Goal: Task Accomplishment & Management: Manage account settings

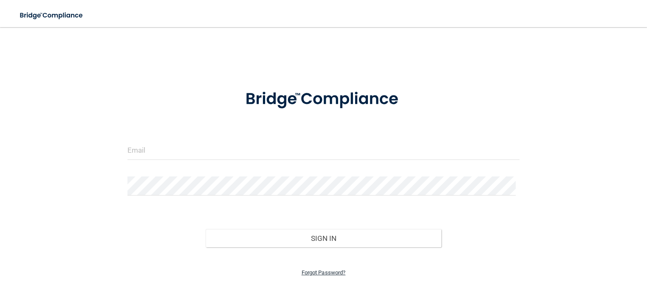
click at [326, 270] on link "Forgot Password?" at bounding box center [324, 273] width 44 height 6
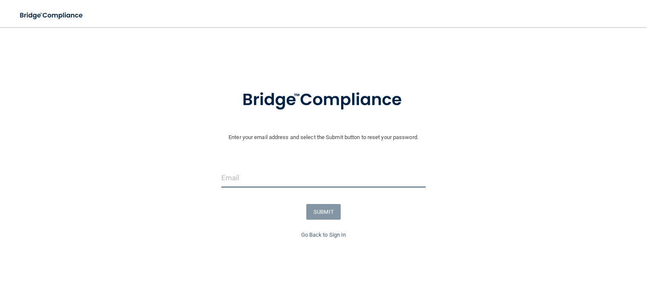
click at [347, 172] on input "email" at bounding box center [323, 178] width 204 height 19
click at [346, 172] on input "email" at bounding box center [323, 178] width 204 height 19
paste input "[EMAIL_ADDRESS][DOMAIN_NAME]"
type input "[EMAIL_ADDRESS][DOMAIN_NAME]"
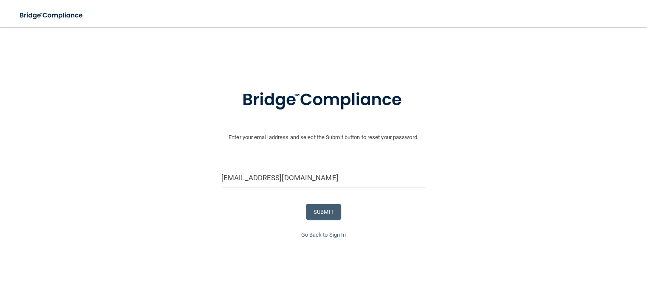
click at [386, 155] on form "Enter your email address and select the Submit button to reset your password. t…" at bounding box center [323, 154] width 638 height 152
click at [350, 186] on input "[EMAIL_ADDRESS][DOMAIN_NAME]" at bounding box center [323, 178] width 204 height 19
click at [348, 178] on input "[EMAIL_ADDRESS][DOMAIN_NAME]" at bounding box center [323, 178] width 204 height 19
click at [321, 212] on button "SUBMIT" at bounding box center [323, 212] width 34 height 16
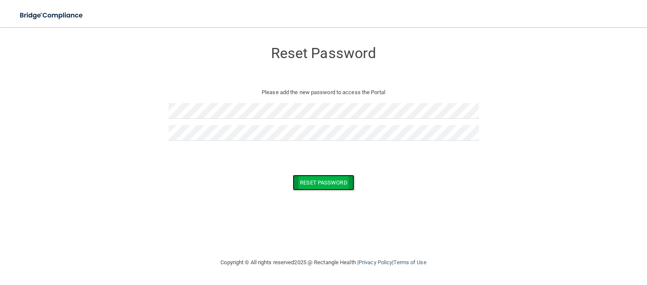
click at [315, 185] on button "Reset Password" at bounding box center [323, 183] width 61 height 16
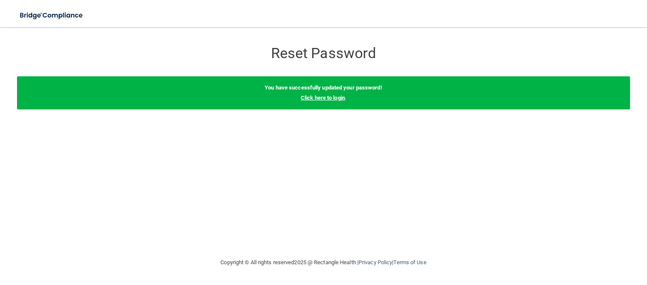
click at [317, 96] on link "Click here to login" at bounding box center [323, 98] width 44 height 6
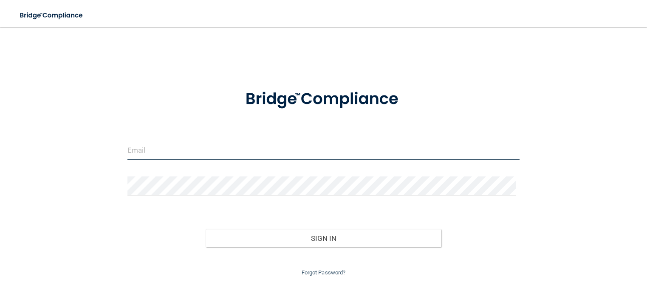
type input "[EMAIL_ADDRESS][DOMAIN_NAME]"
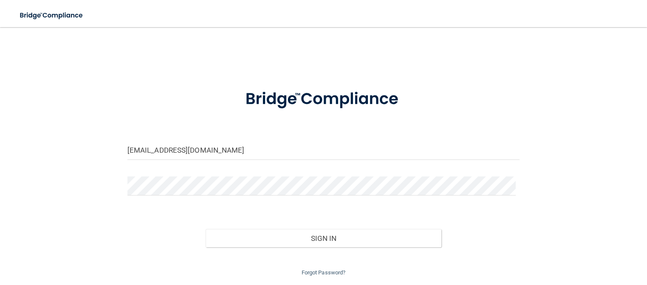
click at [290, 196] on div at bounding box center [323, 189] width 405 height 25
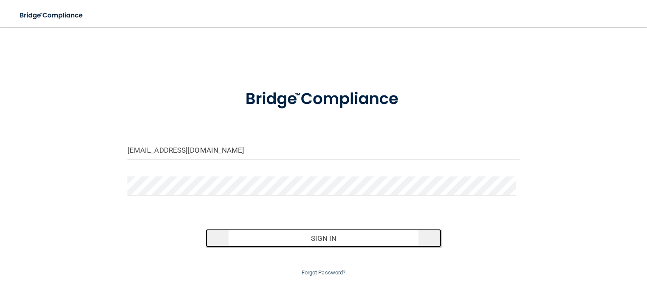
click at [276, 240] on button "Sign In" at bounding box center [323, 238] width 235 height 19
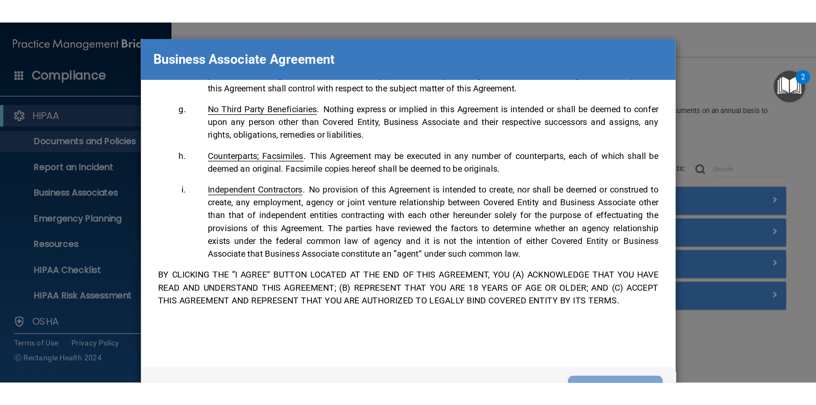
scroll to position [1732, 0]
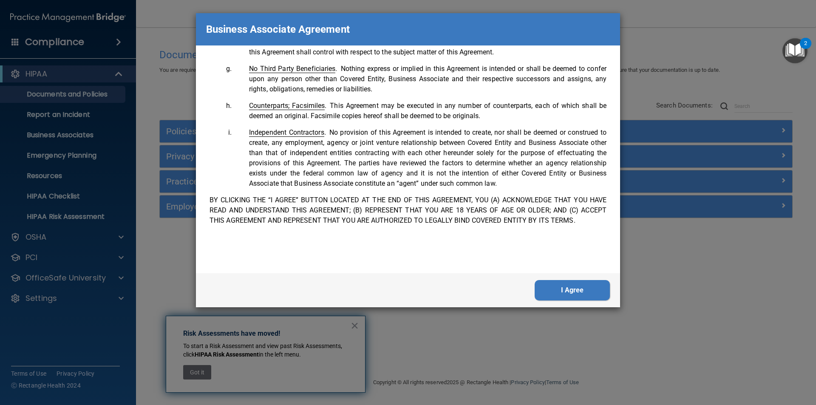
click at [548, 285] on button "I Agree" at bounding box center [571, 290] width 75 height 20
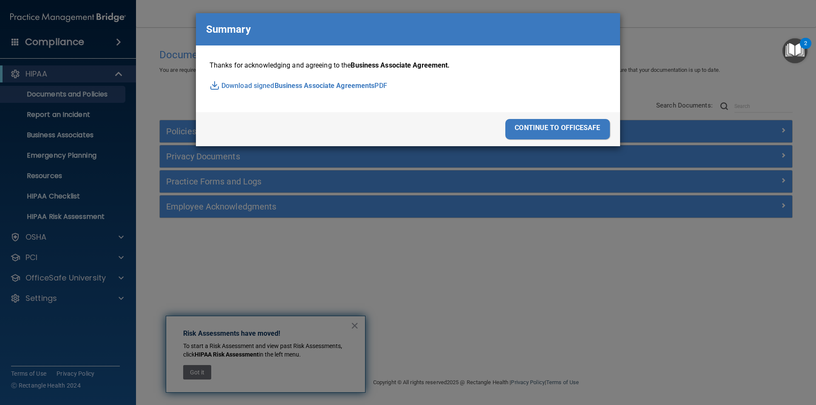
click at [551, 127] on div "continue to officesafe" at bounding box center [557, 129] width 104 height 20
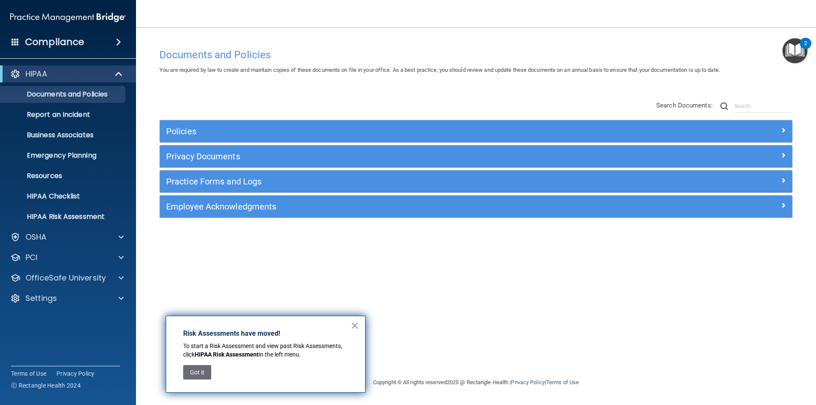
click at [353, 285] on button "×" at bounding box center [354, 326] width 8 height 14
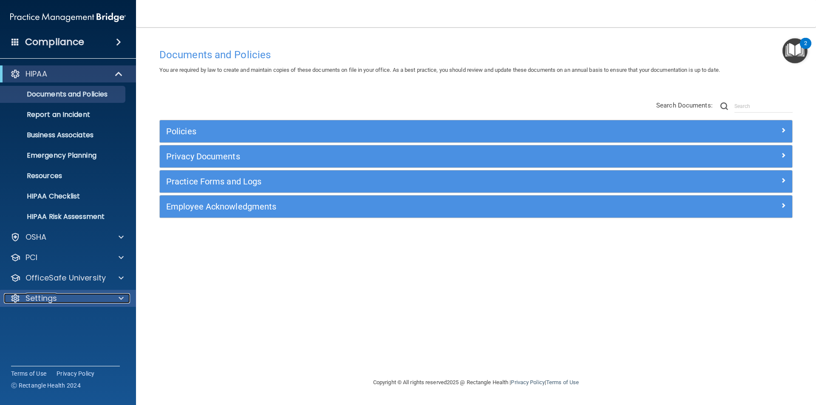
click at [77, 285] on div "Settings" at bounding box center [56, 298] width 105 height 10
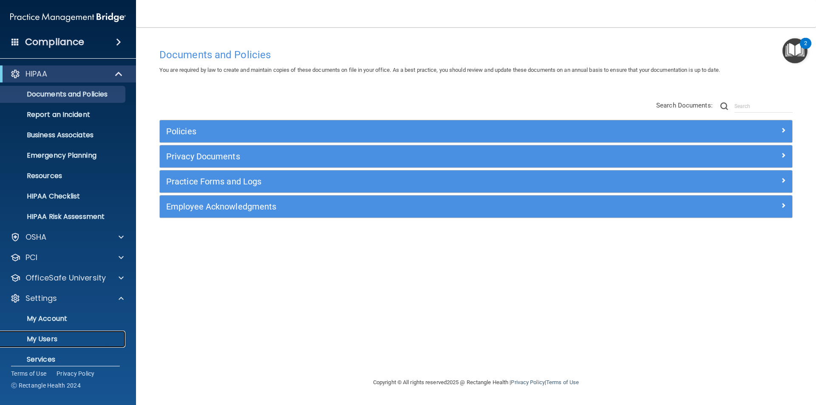
click at [62, 285] on p "My Users" at bounding box center [64, 339] width 116 height 8
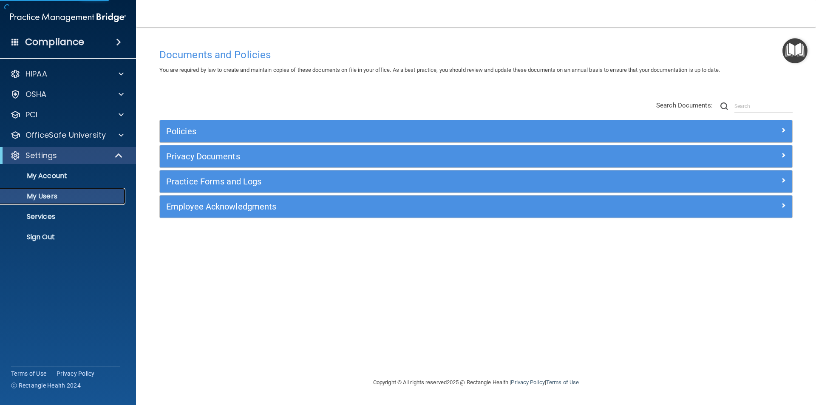
select select "20"
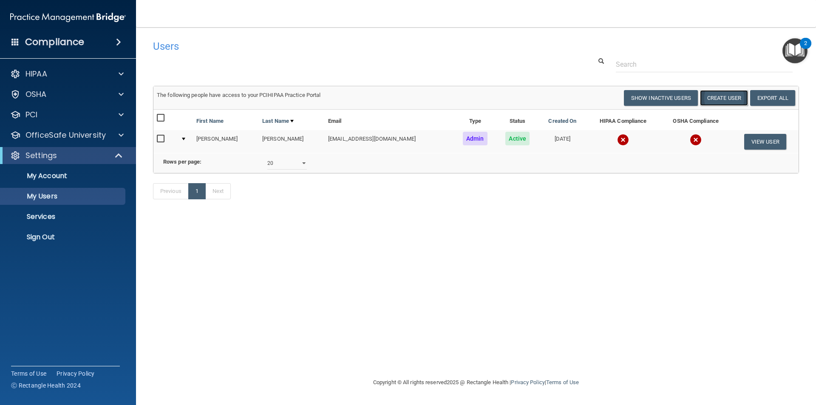
click at [646, 96] on button "Create User" at bounding box center [724, 98] width 48 height 16
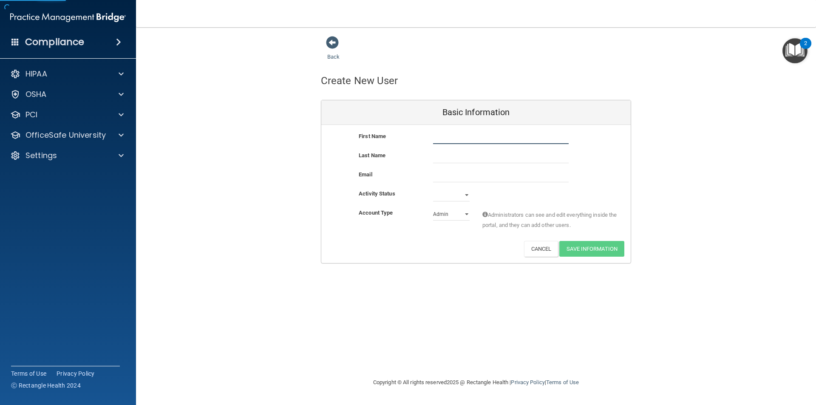
click at [466, 141] on input "text" at bounding box center [501, 137] width 136 height 13
type input "Amairany"
click at [438, 158] on input "text" at bounding box center [501, 156] width 136 height 13
type input "Leon-Vital"
click at [471, 179] on input "email" at bounding box center [501, 175] width 136 height 13
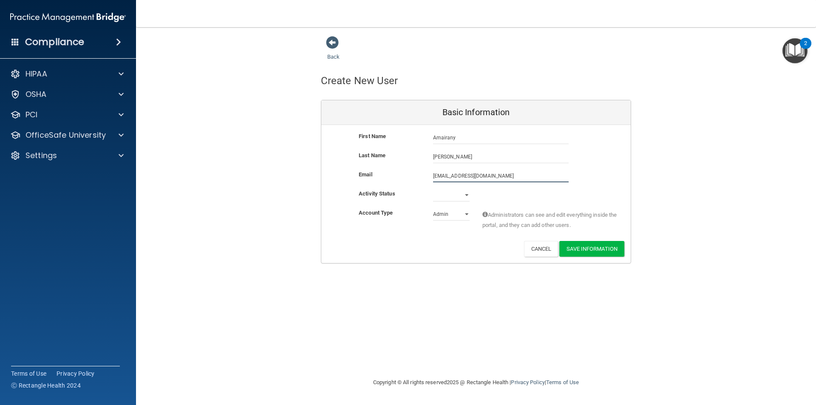
type input "amairanyleonvital@gmail.com"
click at [452, 193] on select "Active Inactive" at bounding box center [451, 196] width 37 height 13
select select "active"
click at [433, 189] on select "Active Inactive" at bounding box center [451, 195] width 37 height 13
click at [450, 214] on select "Admin Member" at bounding box center [451, 214] width 37 height 13
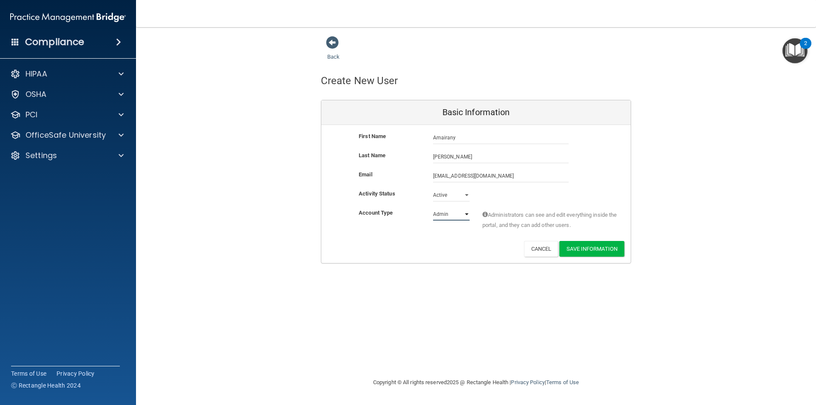
select select "practice_member"
click at [433, 208] on select "Admin Member" at bounding box center [451, 214] width 37 height 13
click at [581, 246] on button "Save Information" at bounding box center [591, 249] width 65 height 16
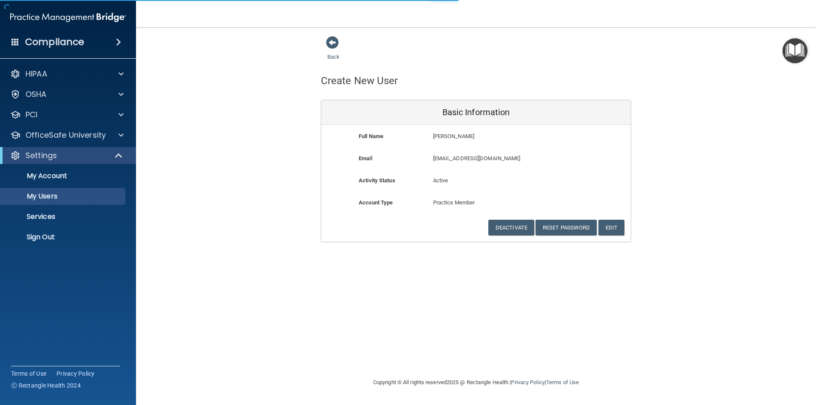
select select "20"
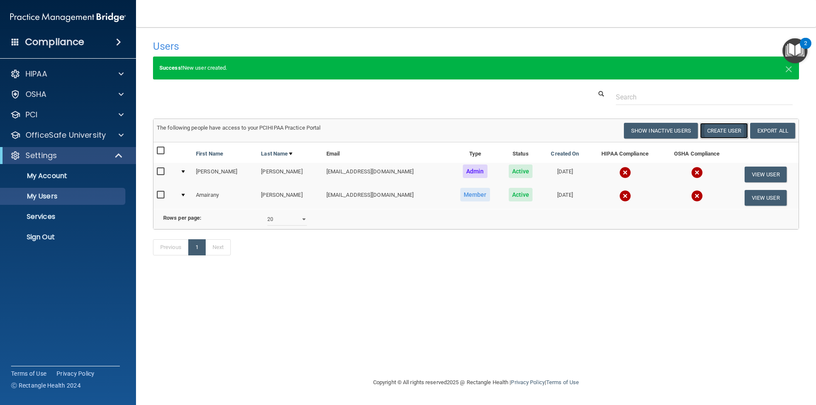
click at [646, 131] on button "Create User" at bounding box center [724, 131] width 48 height 16
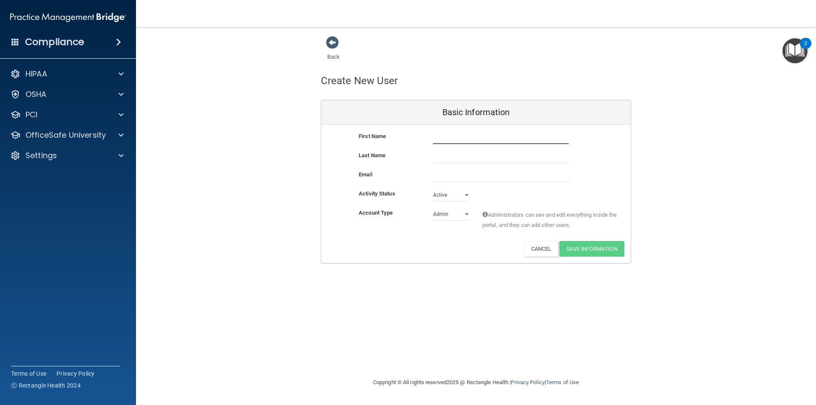
click at [446, 136] on input "text" at bounding box center [501, 137] width 136 height 13
type input "Carmen"
click at [454, 161] on input "text" at bounding box center [501, 156] width 136 height 13
type input "Cabrera"
click at [451, 178] on input "email" at bounding box center [501, 175] width 136 height 13
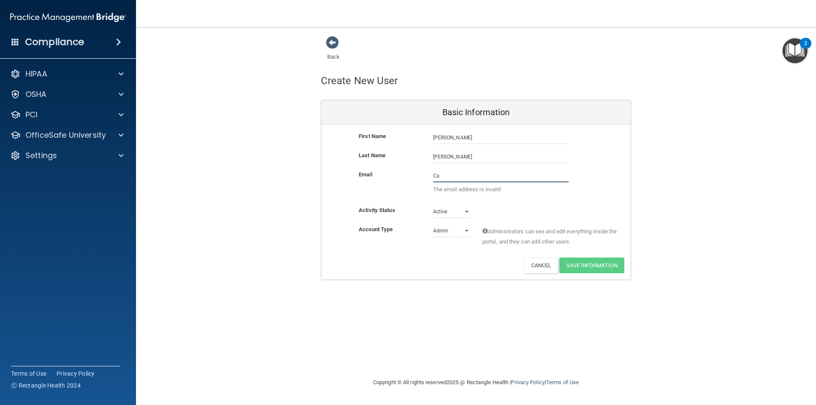
type input "C"
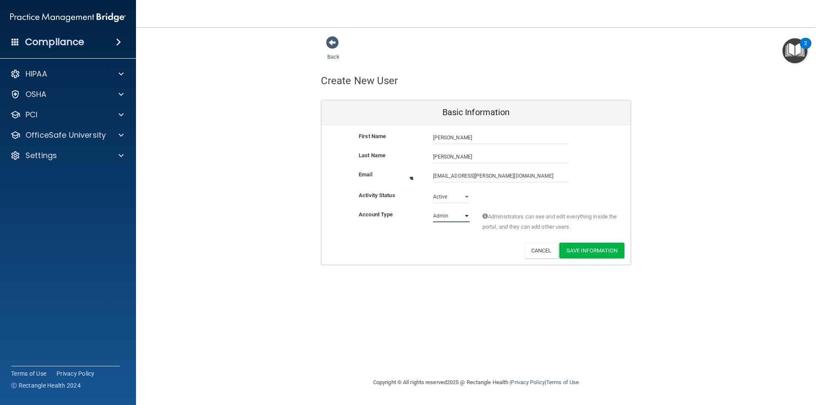
click at [443, 218] on select "Admin Member" at bounding box center [451, 215] width 37 height 13
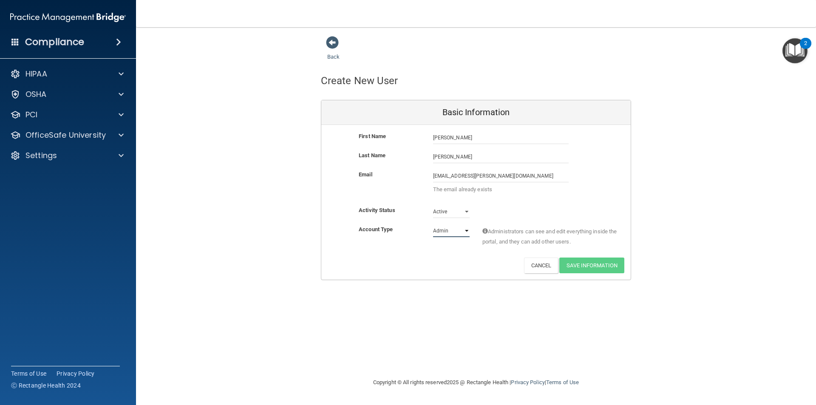
click at [433, 224] on select "Admin Member" at bounding box center [451, 230] width 37 height 13
drag, startPoint x: 514, startPoint y: 174, endPoint x: 381, endPoint y: 162, distance: 133.9
click at [359, 161] on div "First Name Carmen Cabrera Carmen Last Name Cabrera Email carmenanaya@cox.net ca…" at bounding box center [475, 202] width 309 height 155
type input "luzanaya11@icloud.com"
click at [504, 200] on div "First Name Carmen Cabrera Carmen Last Name Cabrera Email luzanaya11@icloud.com …" at bounding box center [475, 202] width 309 height 155
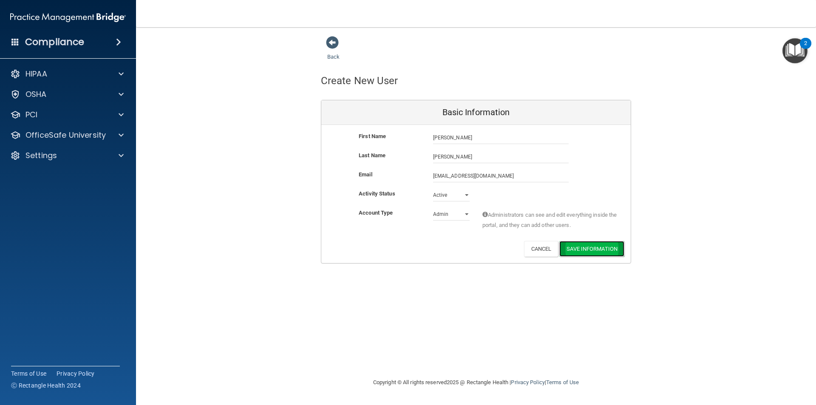
click at [603, 250] on button "Save Information" at bounding box center [591, 249] width 65 height 16
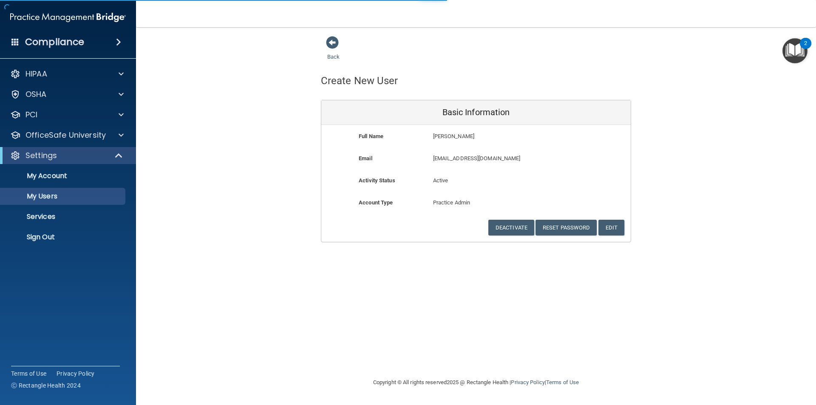
select select "20"
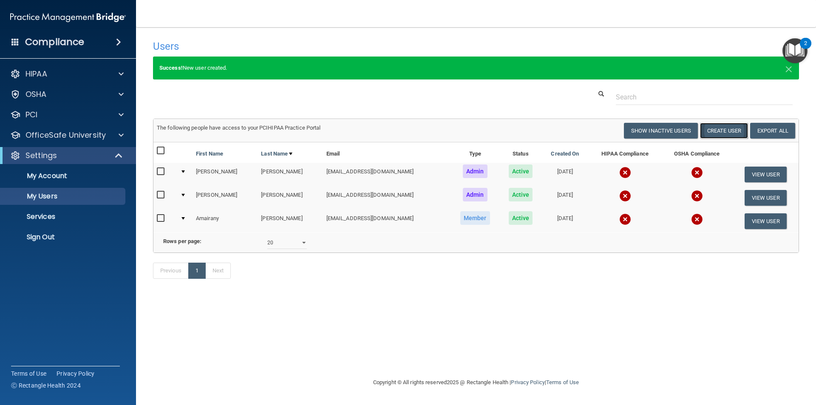
click at [646, 132] on button "Create User" at bounding box center [724, 131] width 48 height 16
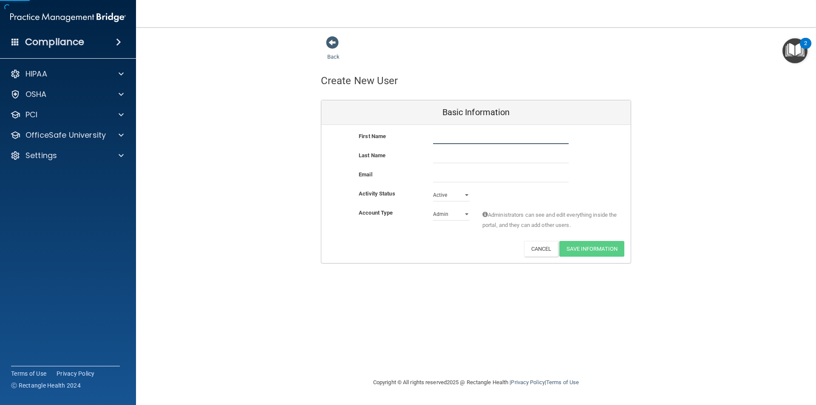
click at [455, 139] on input "text" at bounding box center [501, 137] width 136 height 13
type input "Margie"
click at [448, 155] on input "text" at bounding box center [501, 156] width 136 height 13
type input "Blair"
click at [460, 215] on select "Admin Member" at bounding box center [451, 214] width 37 height 13
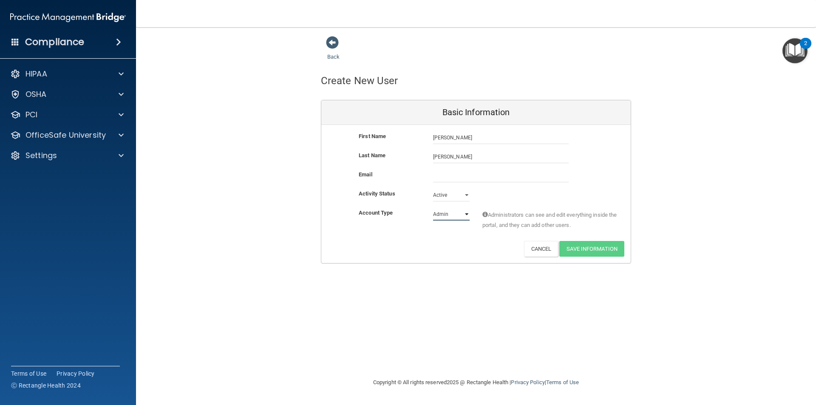
select select "practice_member"
click at [433, 208] on select "Admin Member" at bounding box center [451, 214] width 37 height 13
click at [453, 175] on input "email" at bounding box center [501, 175] width 136 height 13
type input "margieblair2818@gmail.com"
click at [571, 246] on button "Save Information" at bounding box center [591, 251] width 65 height 16
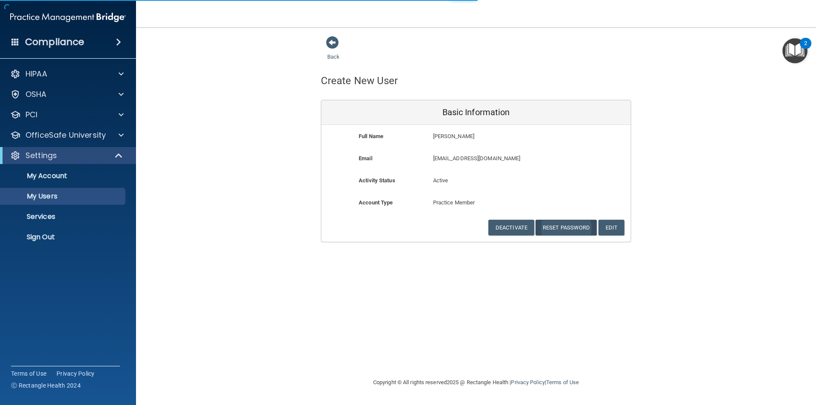
select select "20"
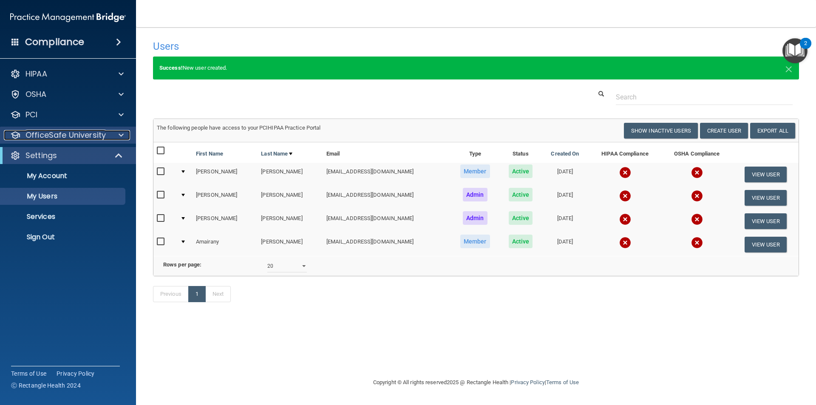
click at [122, 139] on span at bounding box center [121, 135] width 5 height 10
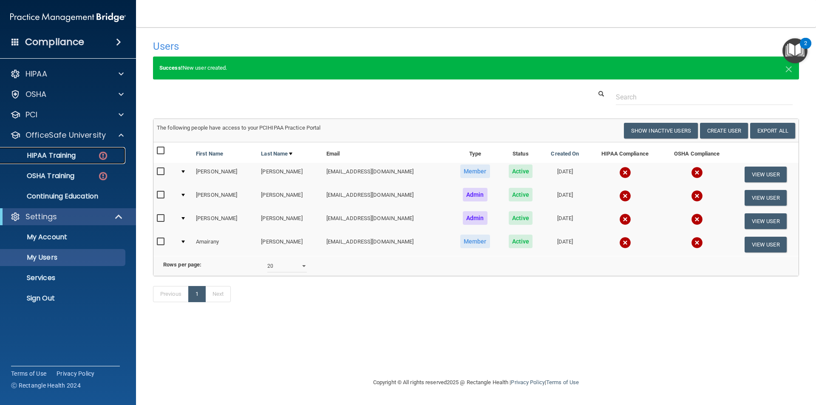
click at [45, 156] on p "HIPAA Training" at bounding box center [41, 155] width 70 height 8
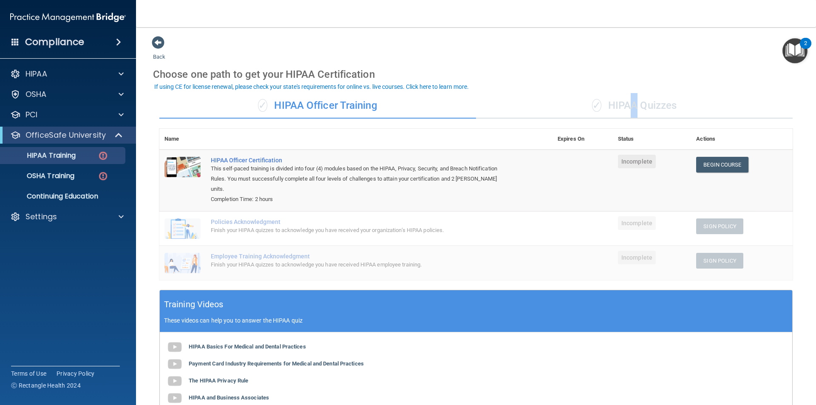
click at [630, 99] on div "✓ HIPAA Quizzes" at bounding box center [634, 105] width 316 height 25
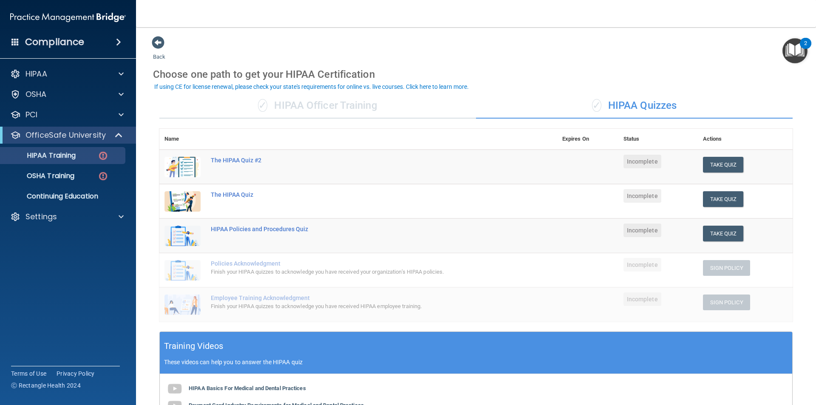
click at [554, 84] on div "Choose one path to get your HIPAA Certification" at bounding box center [476, 74] width 646 height 25
click at [83, 184] on link "OSHA Training" at bounding box center [59, 175] width 134 height 17
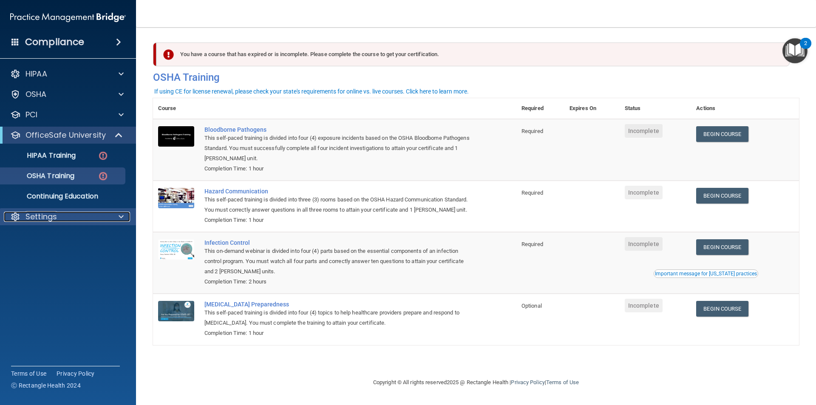
click at [105, 218] on div "Settings" at bounding box center [56, 217] width 105 height 10
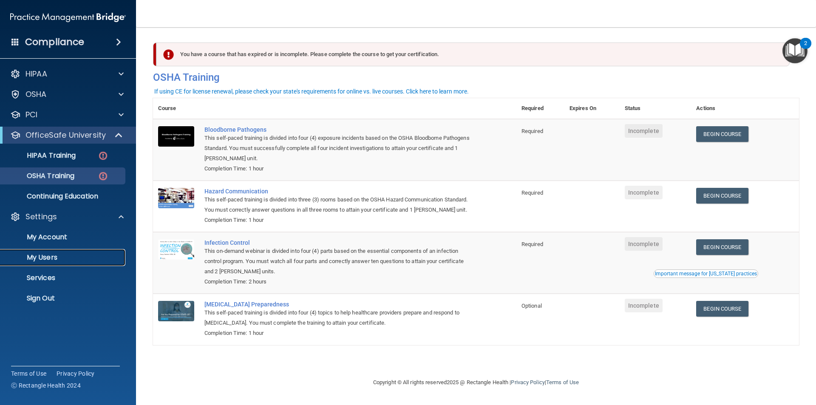
click at [71, 254] on p "My Users" at bounding box center [64, 257] width 116 height 8
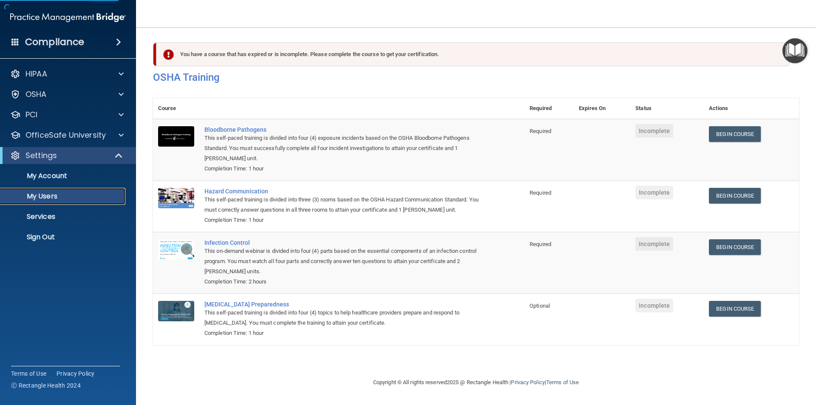
select select "20"
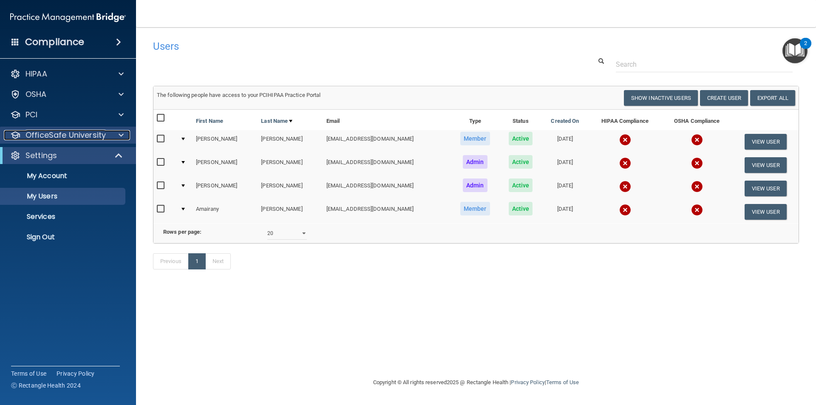
click at [107, 139] on div "OfficeSafe University" at bounding box center [56, 135] width 105 height 10
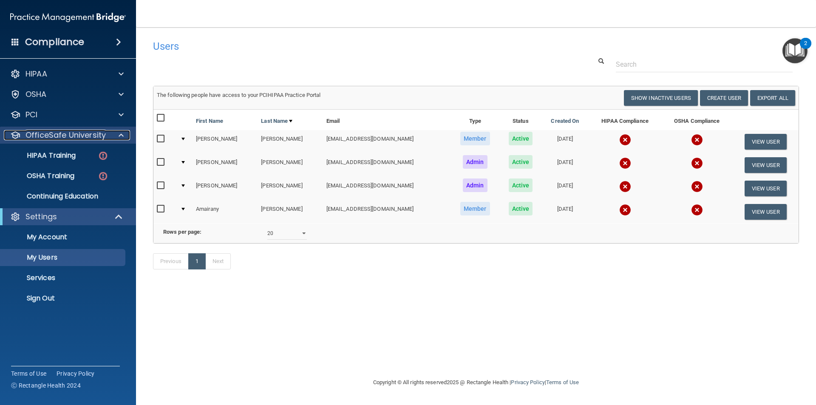
click at [112, 137] on div at bounding box center [119, 135] width 21 height 10
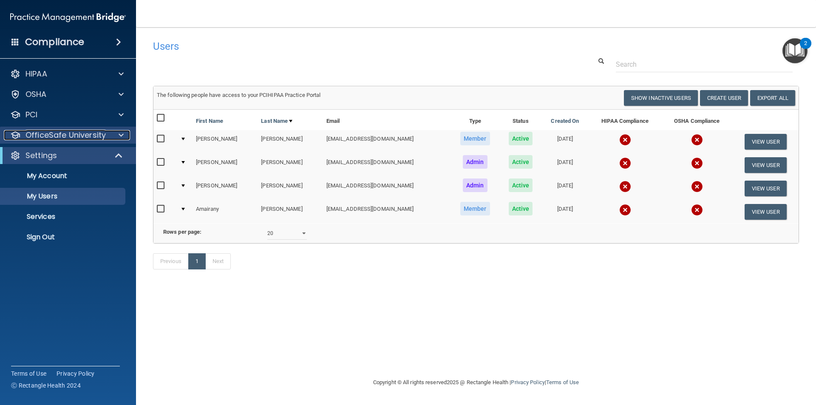
click at [112, 136] on div at bounding box center [119, 135] width 21 height 10
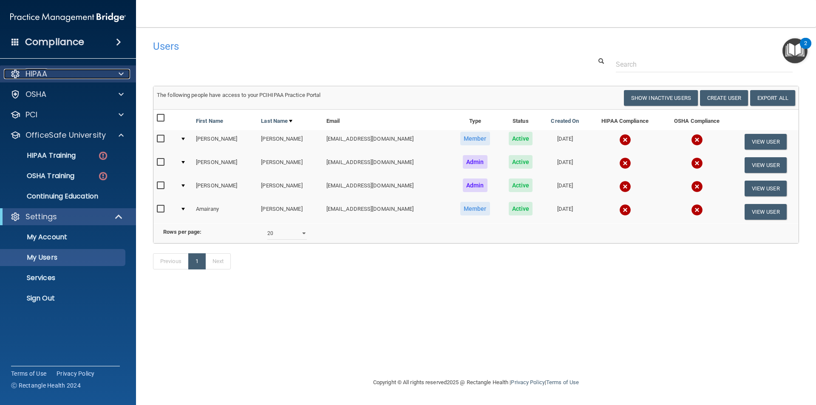
click at [82, 70] on div "HIPAA" at bounding box center [56, 74] width 105 height 10
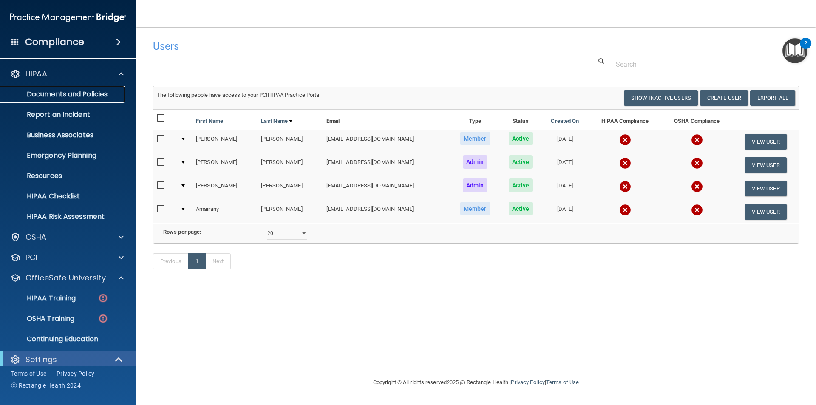
click at [74, 95] on p "Documents and Policies" at bounding box center [64, 94] width 116 height 8
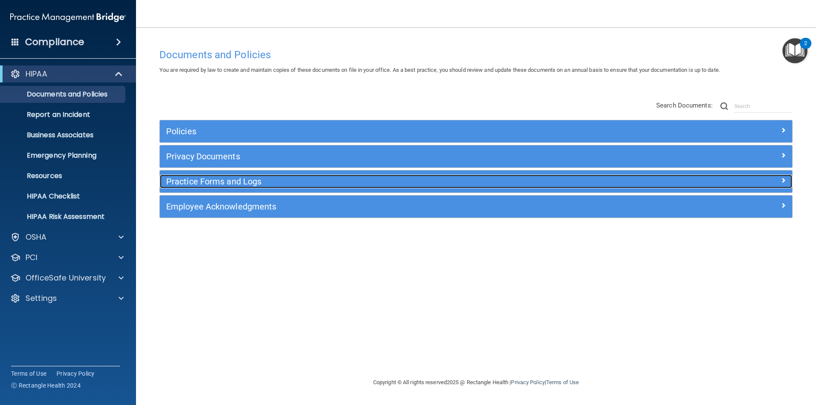
click at [227, 185] on h5 "Practice Forms and Logs" at bounding box center [396, 181] width 461 height 9
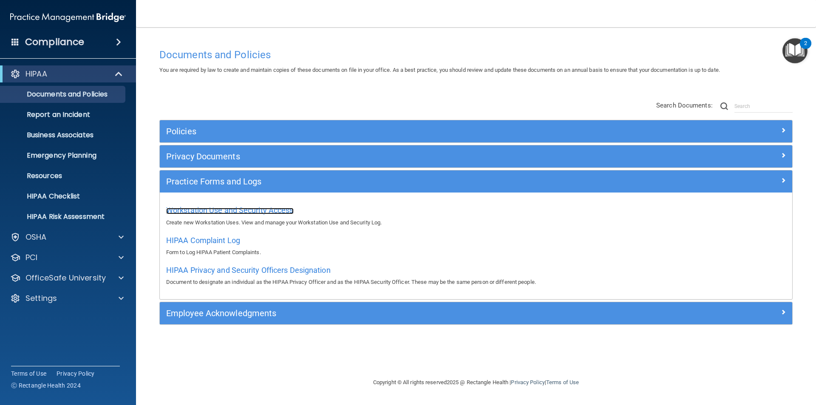
click at [221, 210] on span "Workstation Use and Security Access" at bounding box center [229, 210] width 127 height 9
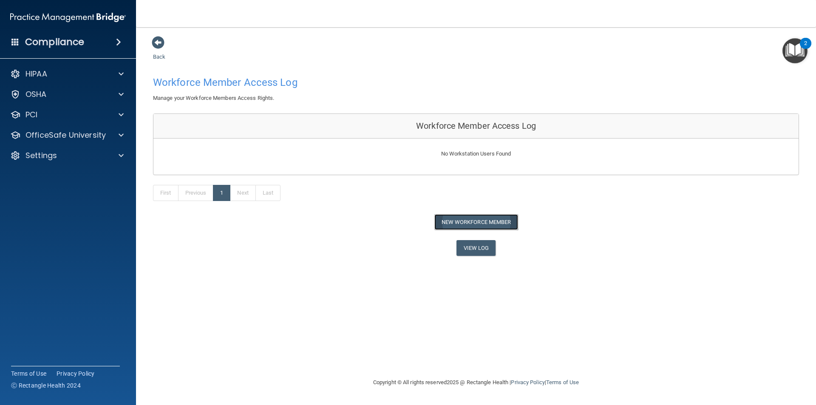
click at [460, 218] on button "New Workforce Member" at bounding box center [476, 222] width 84 height 16
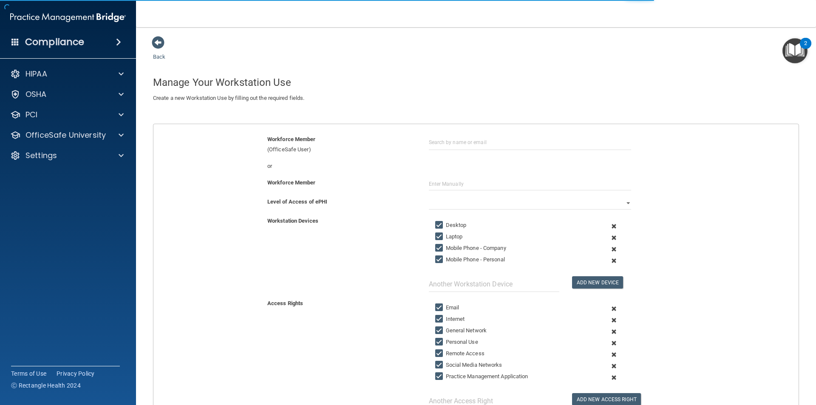
click at [454, 178] on form "Workforce Member (OfficeSafe User) or Workforce Member Level of Access of ePHI …" at bounding box center [475, 303] width 645 height 339
click at [463, 184] on input "text" at bounding box center [530, 184] width 202 height 13
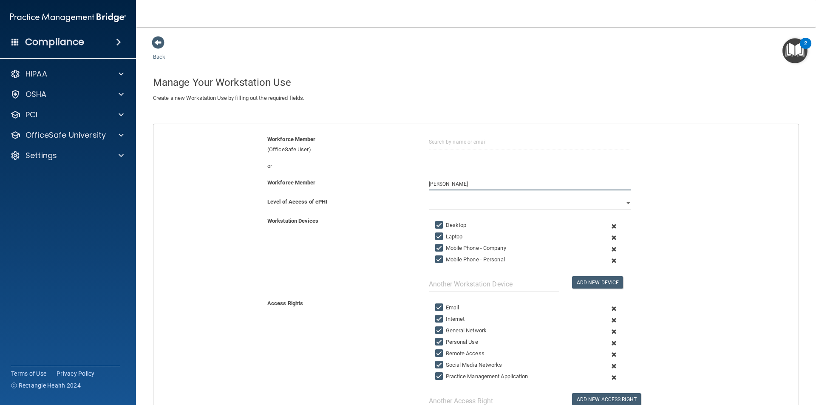
type input "Carmen Cabrera"
click at [435, 200] on select "Full Limited None" at bounding box center [530, 203] width 202 height 13
click at [429, 197] on select "Full Limited None" at bounding box center [530, 203] width 202 height 13
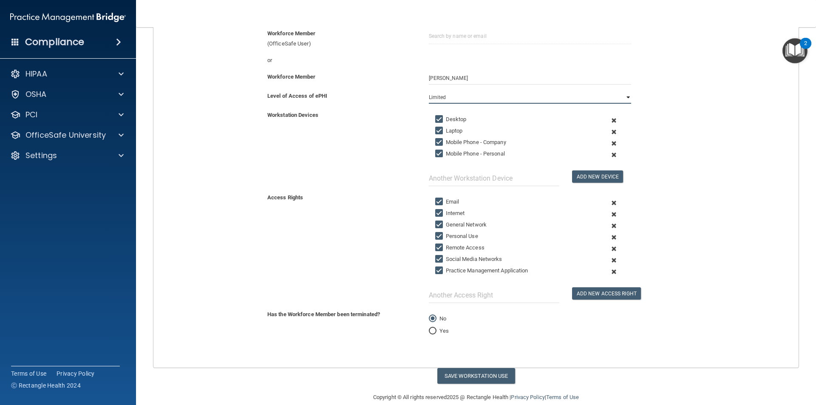
scroll to position [119, 0]
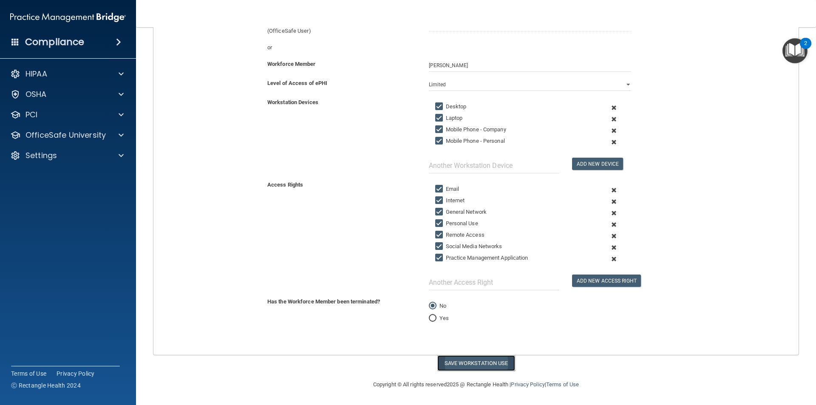
click at [459, 285] on button "Save Workstation Use" at bounding box center [476, 363] width 78 height 16
select select "? string:Full ?"
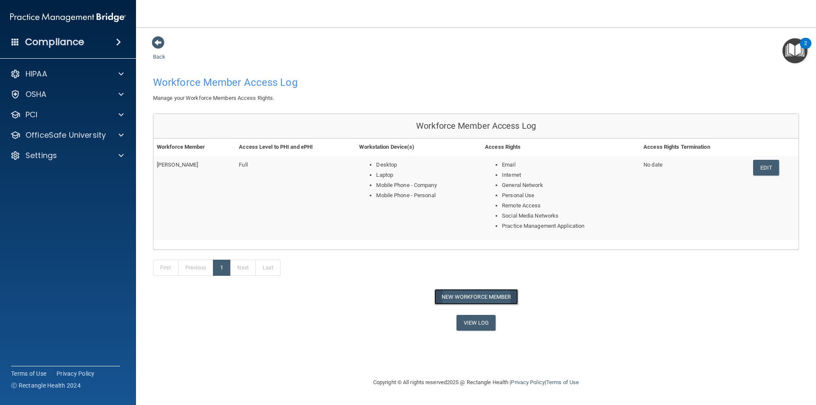
click at [455, 285] on button "New Workforce Member" at bounding box center [476, 297] width 84 height 16
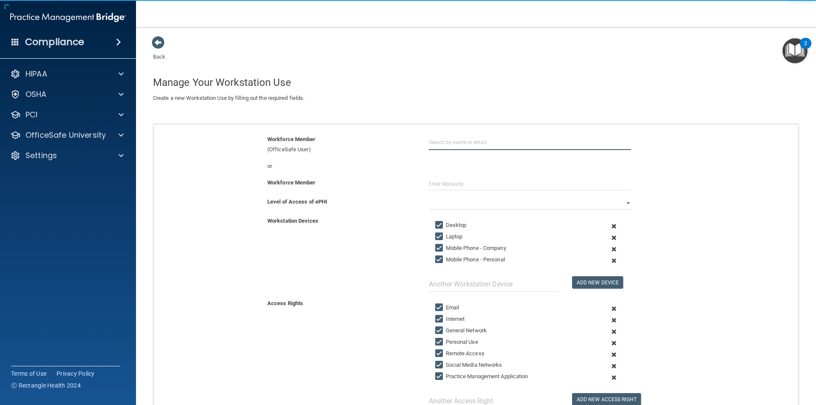
click at [435, 146] on input "text" at bounding box center [530, 142] width 202 height 16
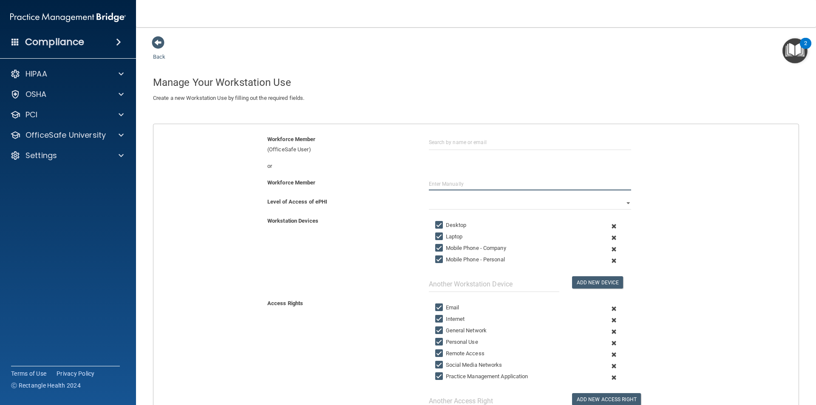
click at [460, 184] on input "text" at bounding box center [530, 184] width 202 height 13
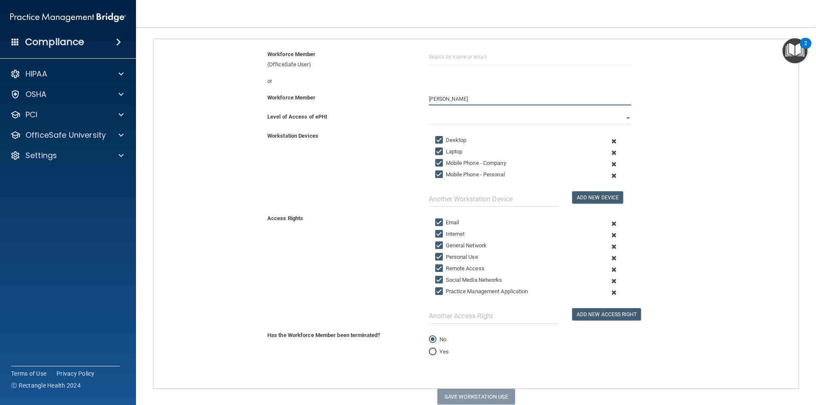
scroll to position [119, 0]
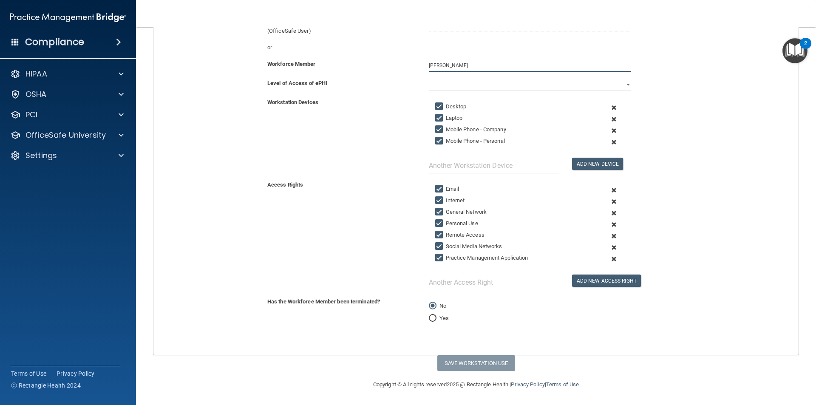
type input "Amairany Leon-Vital"
click at [491, 89] on select "Full Limited None" at bounding box center [530, 84] width 202 height 13
click at [429, 78] on select "Full Limited None" at bounding box center [530, 84] width 202 height 13
click at [465, 285] on button "Save Workstation Use" at bounding box center [476, 363] width 78 height 16
select select "? string:Full ?"
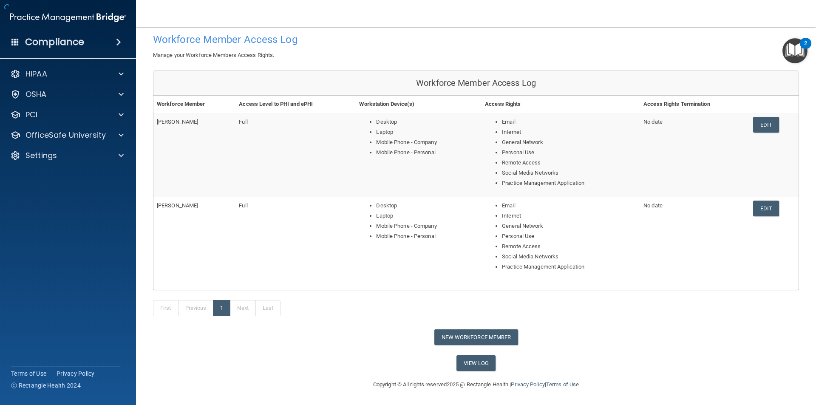
scroll to position [26, 0]
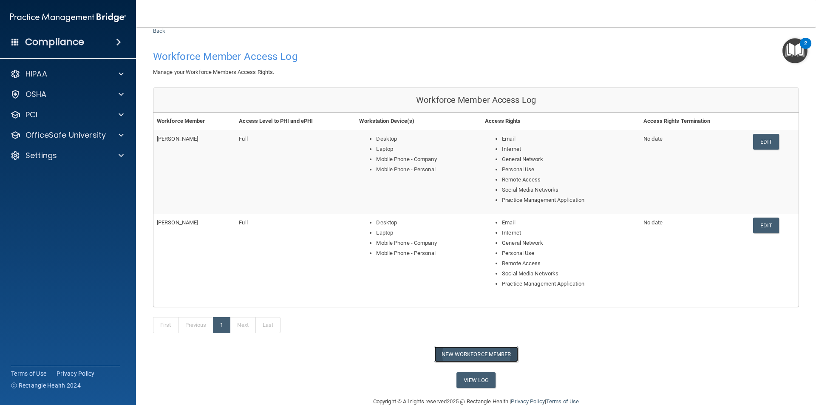
click at [469, 285] on button "New Workforce Member" at bounding box center [476, 354] width 84 height 16
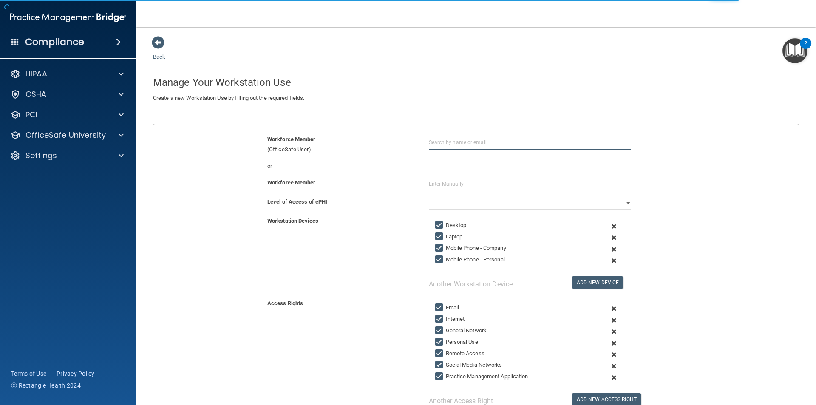
click at [438, 144] on input "text" at bounding box center [530, 142] width 202 height 16
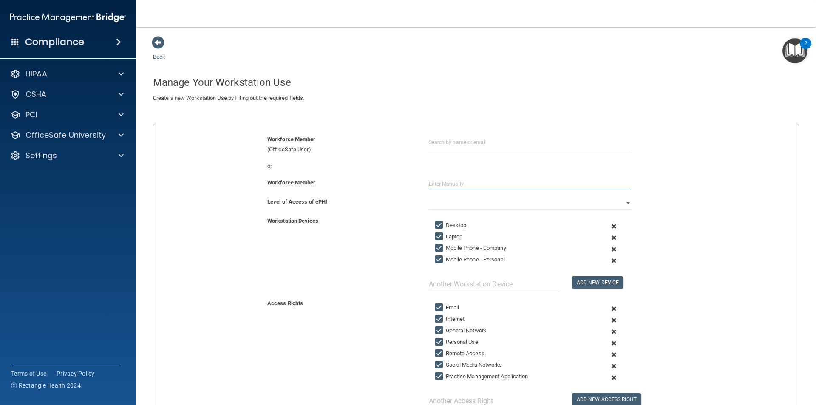
click at [460, 178] on input "text" at bounding box center [530, 184] width 202 height 13
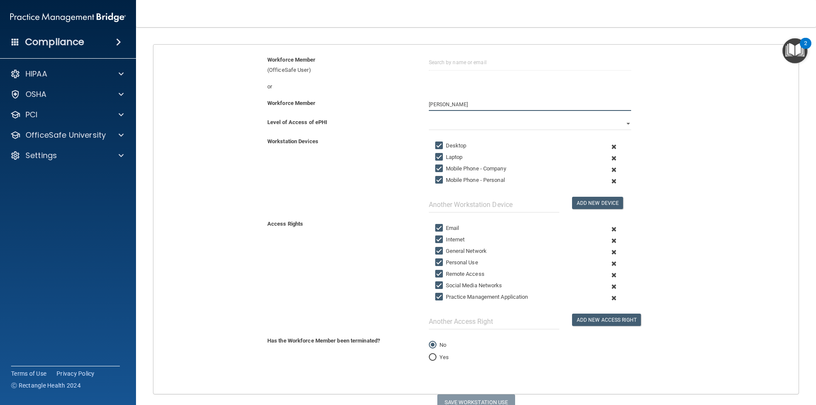
scroll to position [34, 0]
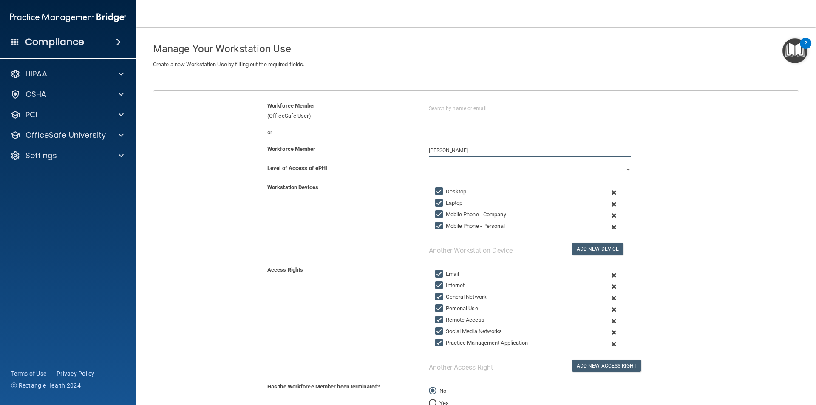
type input "[PERSON_NAME]"
click at [646, 247] on div "Workstation Devices Desktop Laptop Mobile Phone - Company Mobile Phone - Person…" at bounding box center [476, 220] width 658 height 76
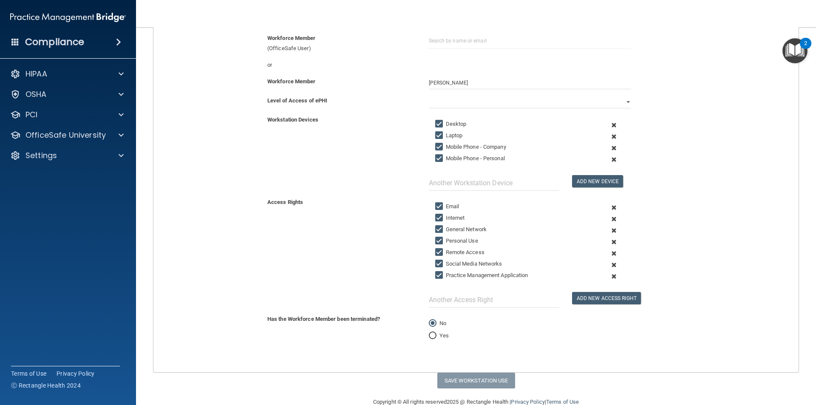
scroll to position [119, 0]
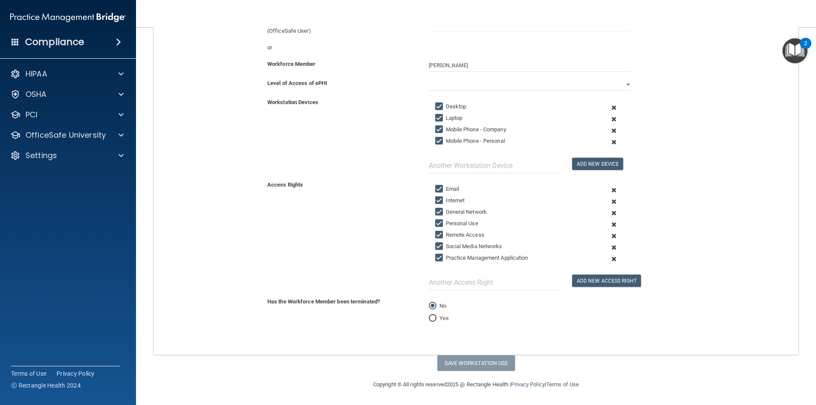
click at [501, 75] on div "Workforce Member Jeremy Chan" at bounding box center [476, 68] width 658 height 19
click at [500, 80] on select "Full Limited None" at bounding box center [530, 84] width 202 height 13
click at [502, 83] on select "Full Limited None" at bounding box center [530, 84] width 202 height 13
click at [502, 85] on select "Full Limited None" at bounding box center [530, 84] width 202 height 13
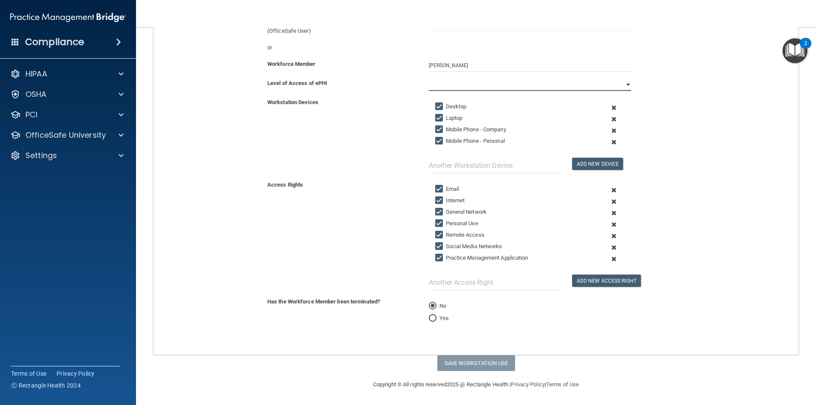
click at [496, 79] on select "Full Limited None" at bounding box center [530, 84] width 202 height 13
click at [505, 82] on select "Full Limited None" at bounding box center [530, 84] width 202 height 13
click at [486, 83] on select "Full Limited None" at bounding box center [530, 84] width 202 height 13
click at [429, 78] on select "Full Limited None" at bounding box center [530, 84] width 202 height 13
click at [496, 285] on button "Save Workstation Use" at bounding box center [476, 363] width 78 height 16
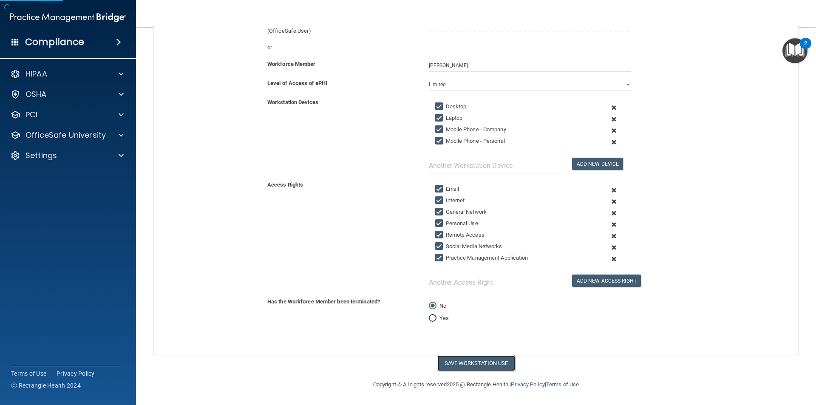
select select "? string:Full ?"
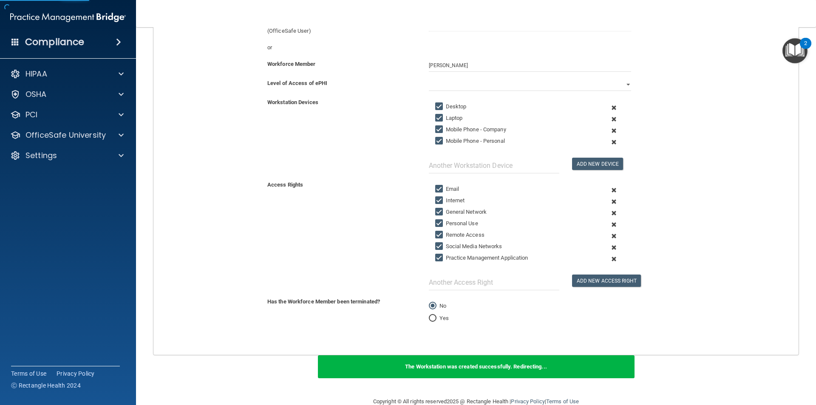
scroll to position [109, 0]
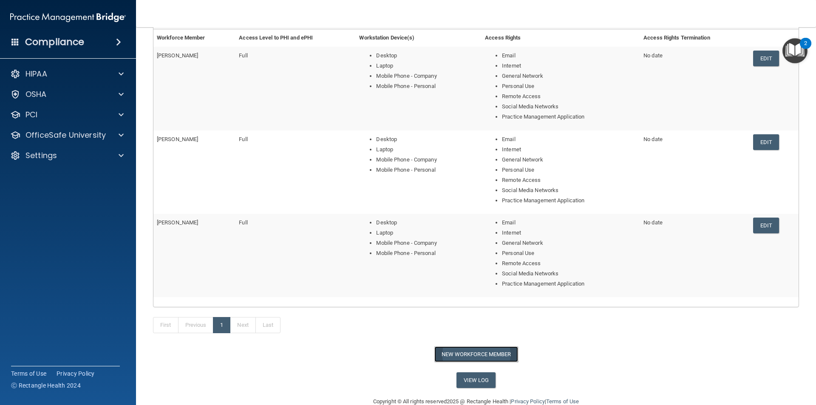
click at [464, 285] on button "New Workforce Member" at bounding box center [476, 354] width 84 height 16
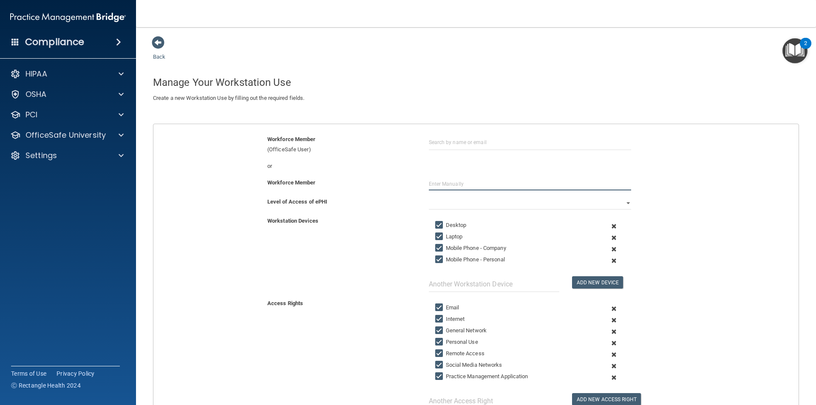
click at [470, 184] on input "text" at bounding box center [530, 184] width 202 height 13
type input "Martha Blair"
click at [431, 203] on select "Full Limited None" at bounding box center [530, 203] width 202 height 13
select select "0"
click at [429, 197] on select "Full Limited None" at bounding box center [530, 203] width 202 height 13
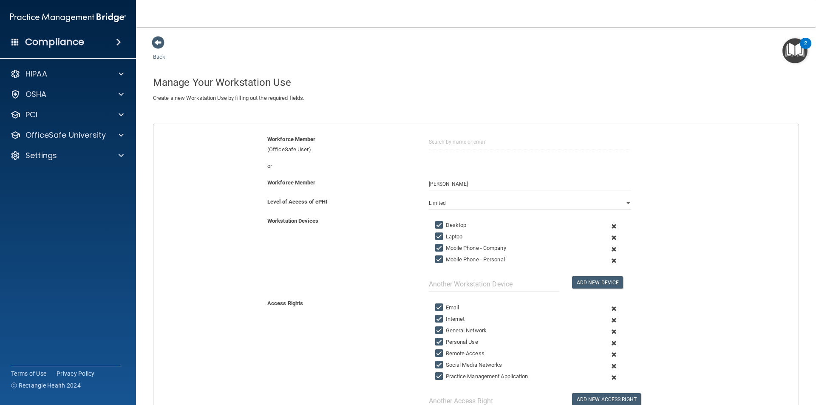
click at [607, 260] on span at bounding box center [613, 260] width 21 height 11
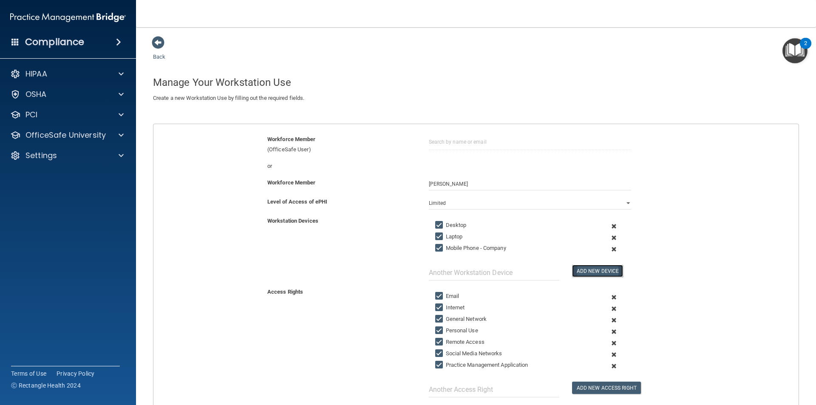
click at [602, 275] on button "Add New Device" at bounding box center [597, 271] width 51 height 12
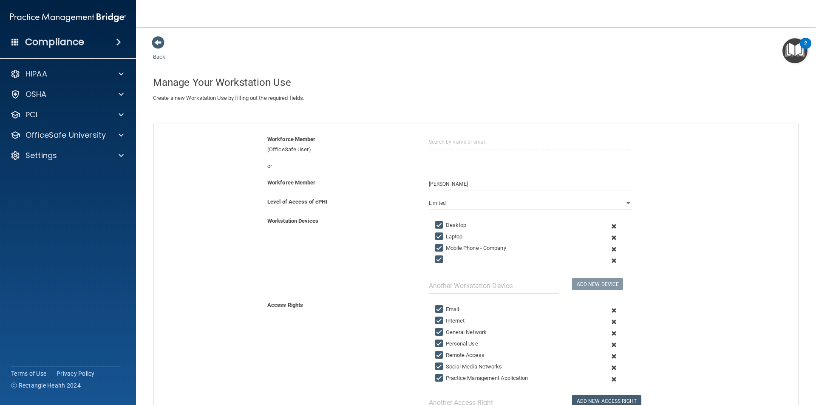
click at [466, 263] on div at bounding box center [513, 260] width 169 height 13
click at [504, 260] on div at bounding box center [513, 260] width 169 height 13
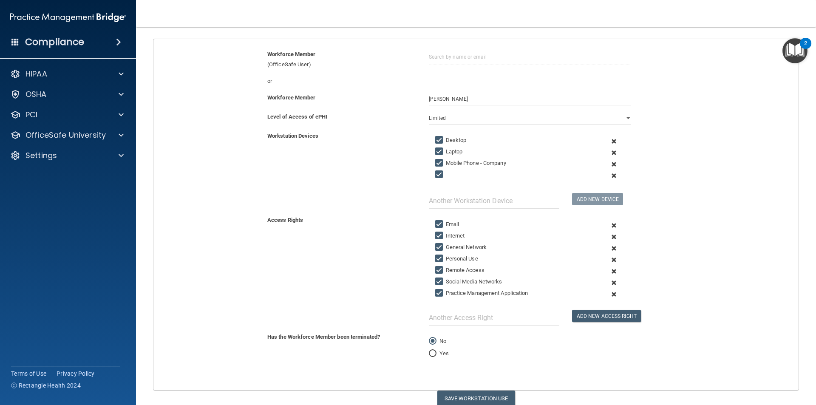
scroll to position [42, 0]
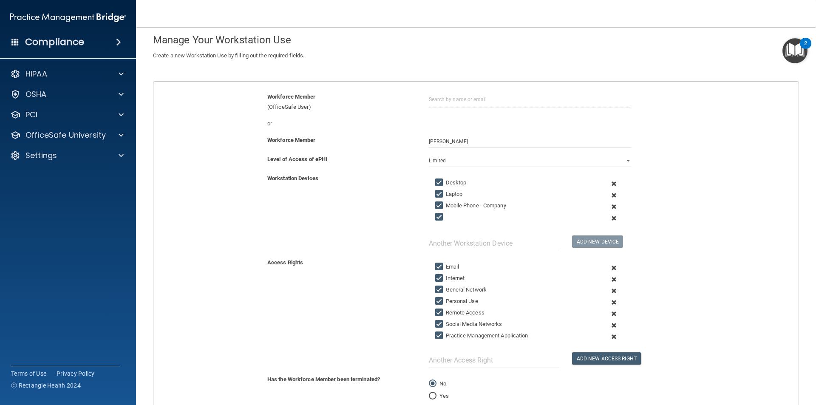
click at [447, 215] on div at bounding box center [513, 218] width 169 height 13
click at [610, 218] on span at bounding box center [613, 217] width 21 height 11
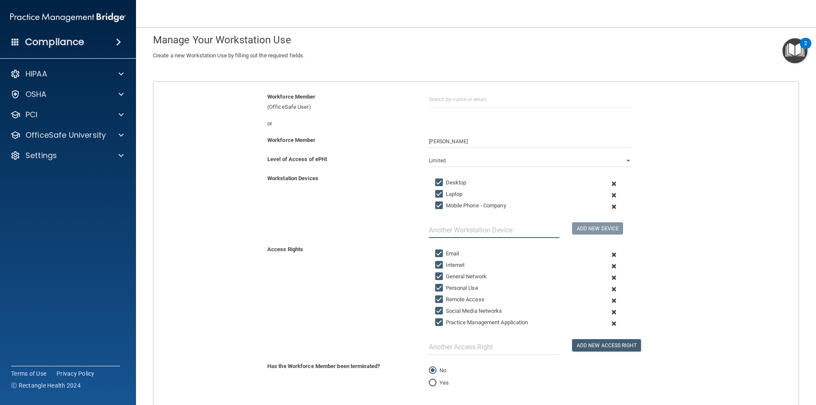
click at [480, 229] on input "text" at bounding box center [494, 230] width 130 height 16
type input "Mobile phone - Personal"
click at [579, 226] on button "Add New Device" at bounding box center [597, 228] width 51 height 12
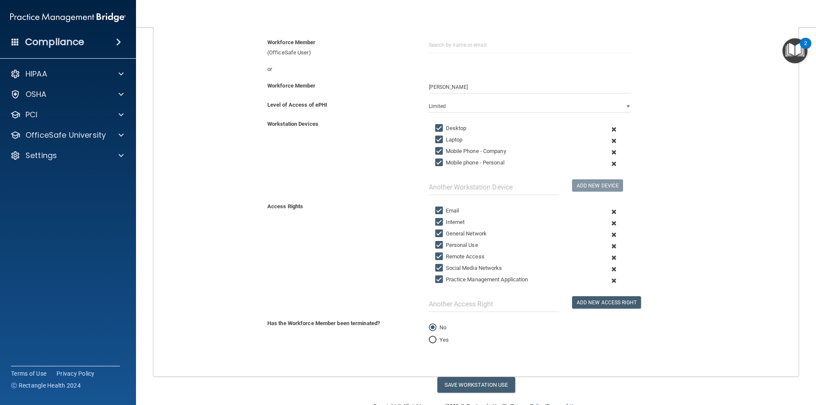
scroll to position [114, 0]
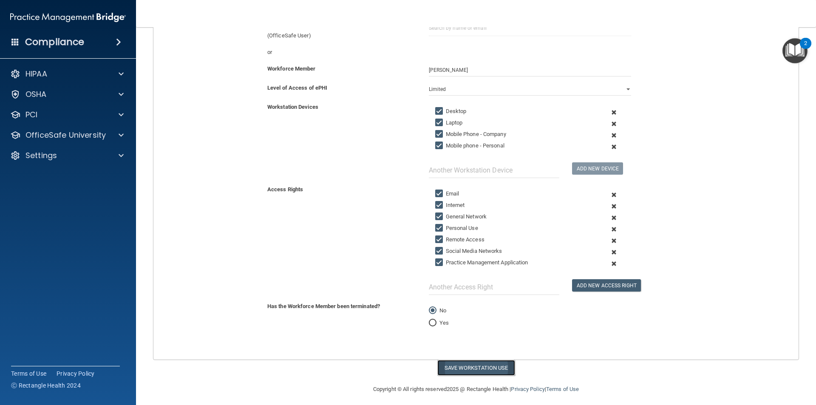
click at [476, 285] on button "Save Workstation Use" at bounding box center [476, 368] width 78 height 16
select select "? string:Full ?"
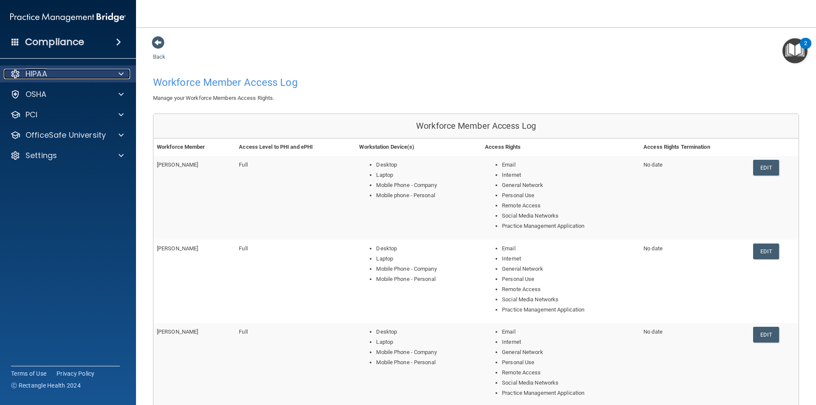
click at [120, 72] on span at bounding box center [121, 74] width 5 height 10
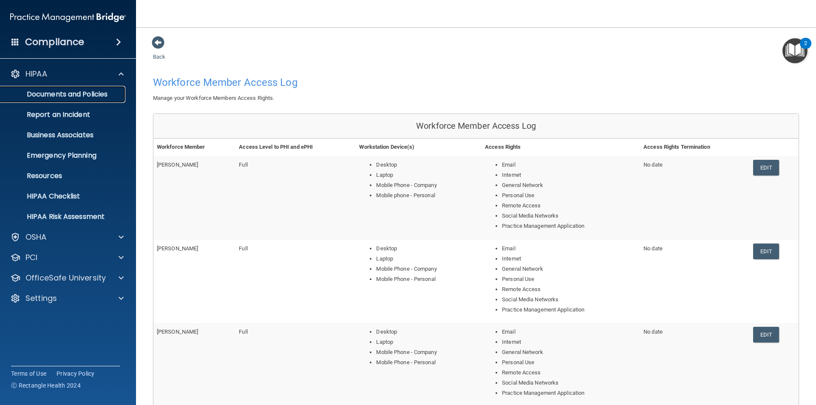
click at [70, 97] on p "Documents and Policies" at bounding box center [64, 94] width 116 height 8
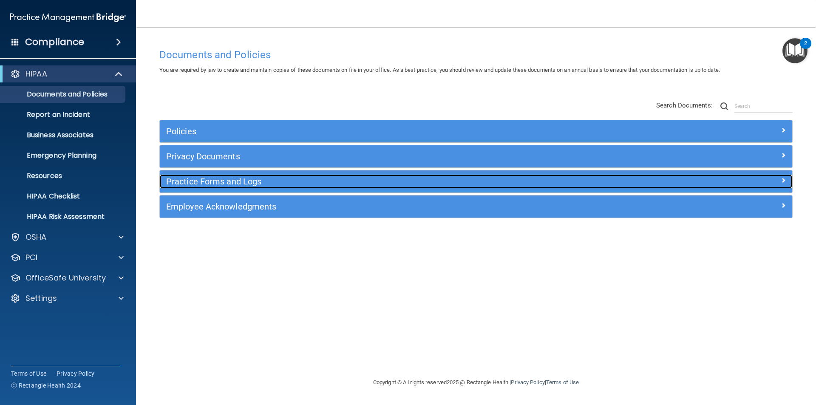
click at [212, 186] on h5 "Practice Forms and Logs" at bounding box center [396, 181] width 461 height 9
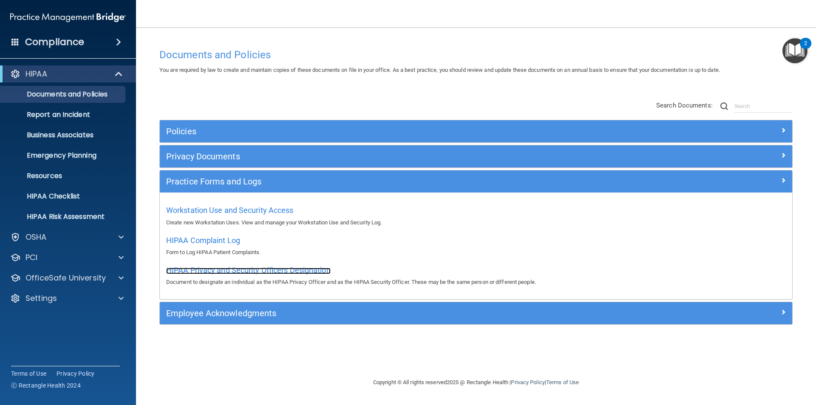
click at [272, 270] on span "HIPAA Privacy and Security Officers Designation" at bounding box center [248, 269] width 164 height 9
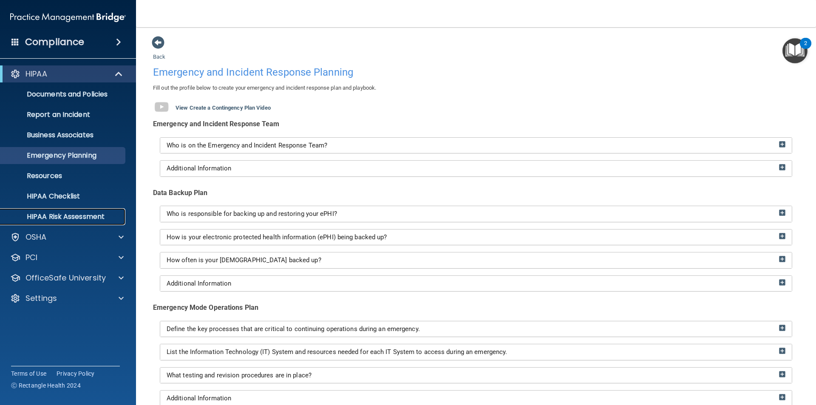
click at [111, 216] on p "HIPAA Risk Assessment" at bounding box center [64, 216] width 116 height 8
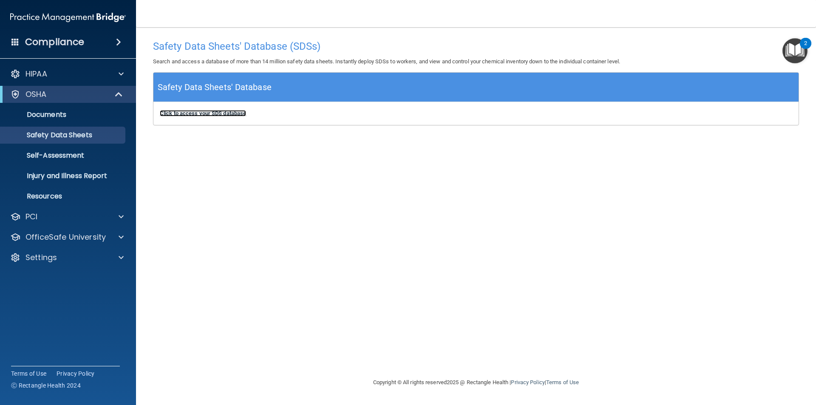
click at [184, 114] on b "Click to access your SDS database" at bounding box center [203, 113] width 86 height 6
click at [112, 155] on p "Self-Assessment" at bounding box center [64, 155] width 116 height 8
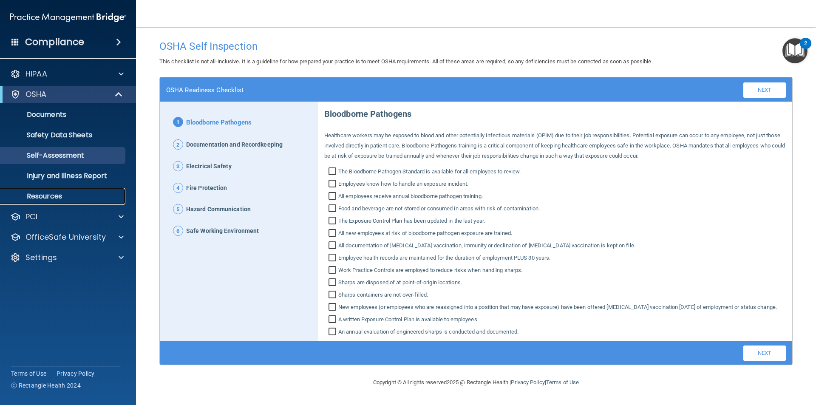
click at [89, 197] on p "Resources" at bounding box center [64, 196] width 116 height 8
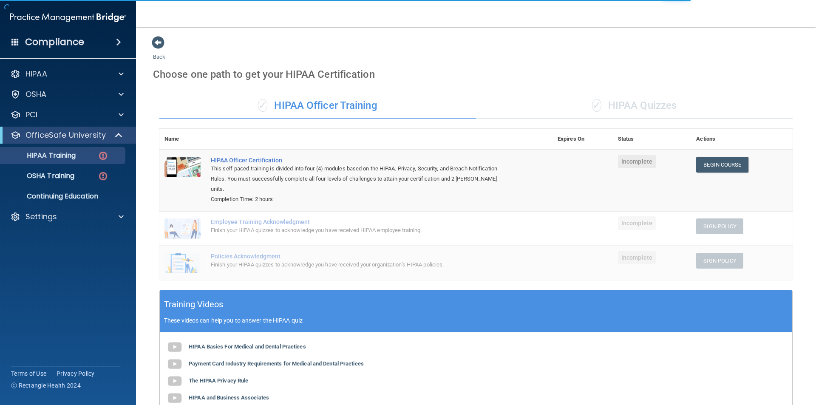
click at [626, 107] on div "✓ HIPAA Quizzes" at bounding box center [634, 105] width 316 height 25
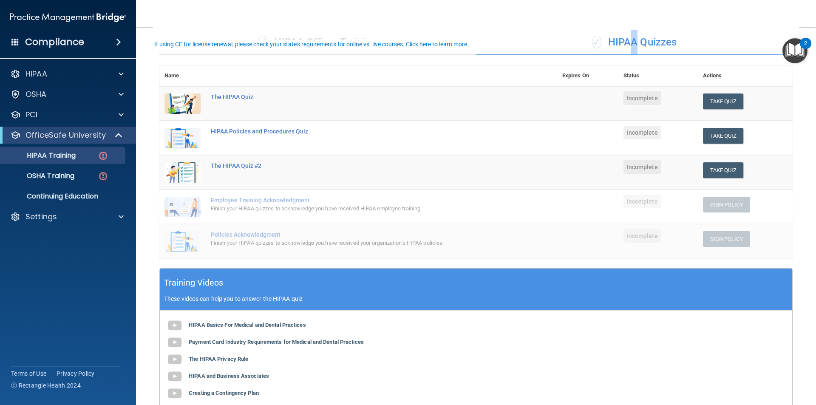
scroll to position [85, 0]
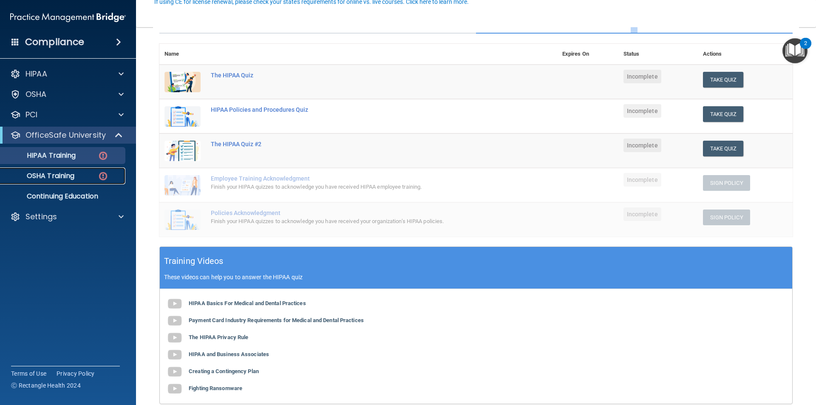
click at [81, 172] on div "OSHA Training" at bounding box center [64, 176] width 116 height 8
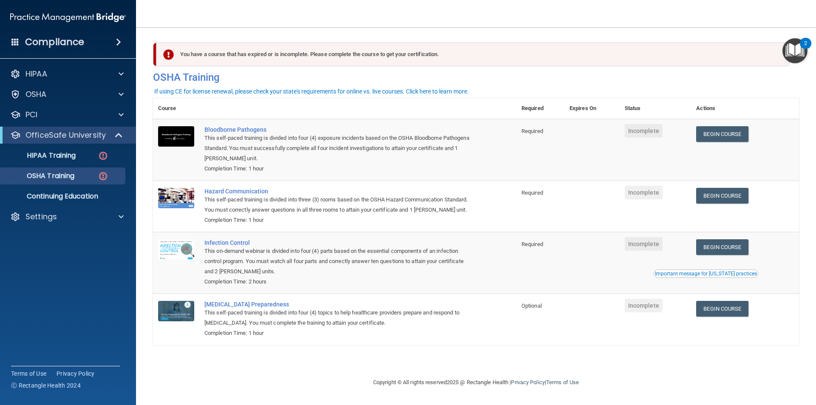
click at [64, 45] on h4 "Compliance" at bounding box center [54, 42] width 59 height 12
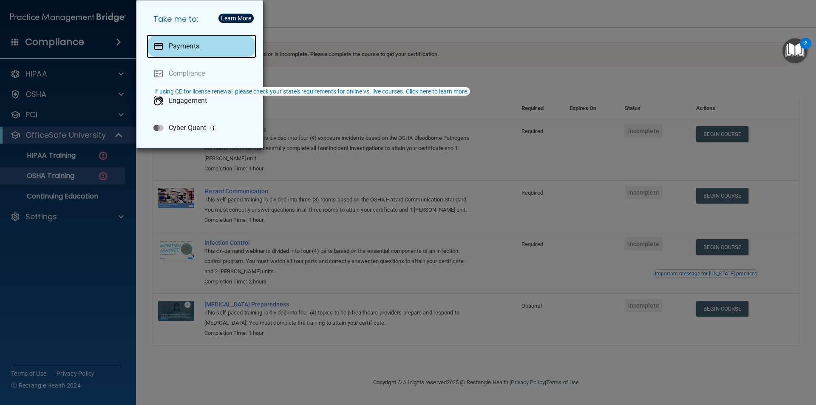
click at [184, 47] on p "Payments" at bounding box center [184, 46] width 31 height 8
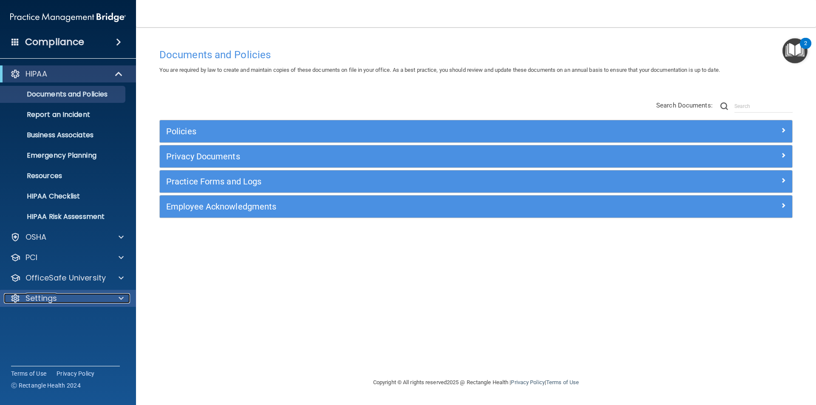
click at [100, 299] on div "Settings" at bounding box center [56, 298] width 105 height 10
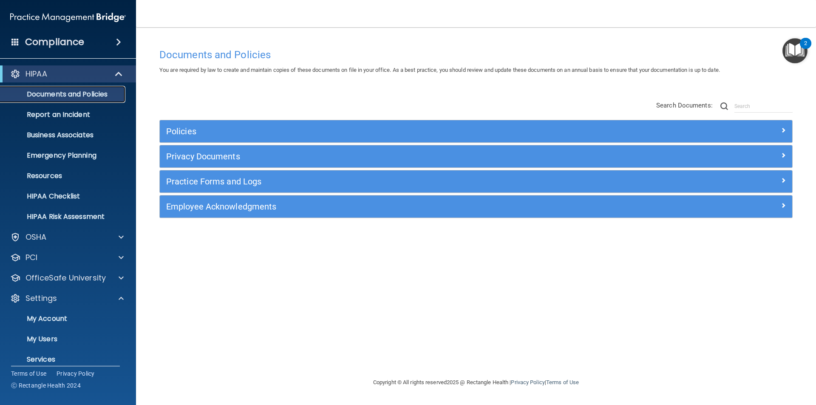
click at [74, 99] on link "Documents and Policies" at bounding box center [59, 94] width 134 height 17
click at [42, 200] on p "HIPAA Checklist" at bounding box center [64, 196] width 116 height 8
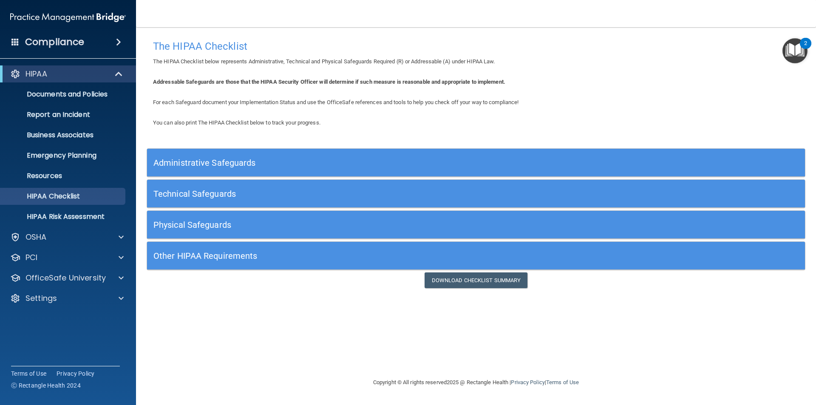
click at [118, 40] on span at bounding box center [118, 42] width 5 height 10
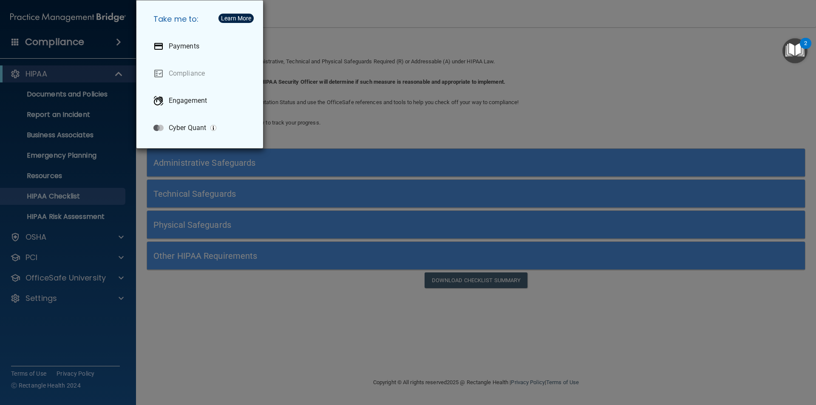
click at [118, 40] on div "Take me to: Payments Compliance Engagement Cyber Quant" at bounding box center [408, 202] width 816 height 405
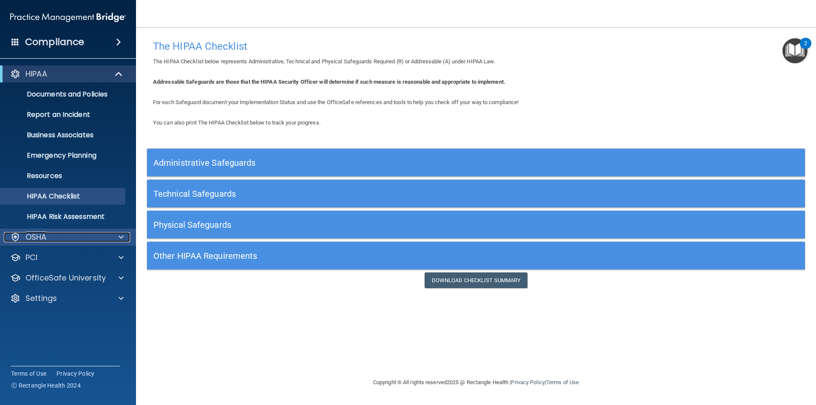
click at [59, 239] on div "OSHA" at bounding box center [56, 237] width 105 height 10
click at [71, 236] on div "OSHA" at bounding box center [56, 237] width 105 height 10
click at [70, 237] on div "OSHA" at bounding box center [56, 237] width 105 height 10
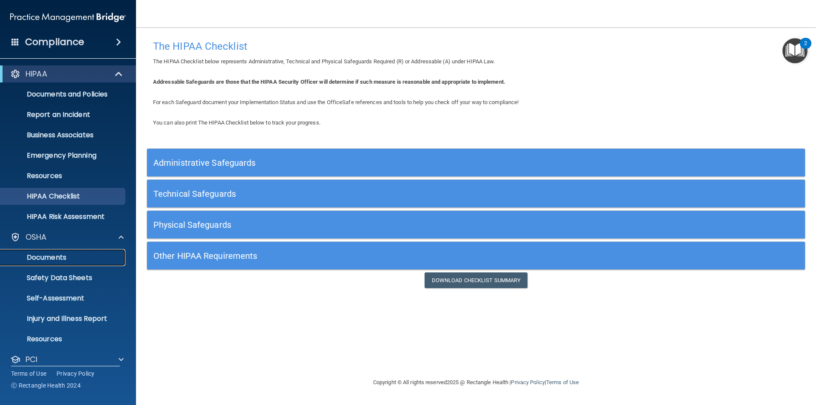
click at [56, 256] on p "Documents" at bounding box center [64, 257] width 116 height 8
